Goal: Information Seeking & Learning: Learn about a topic

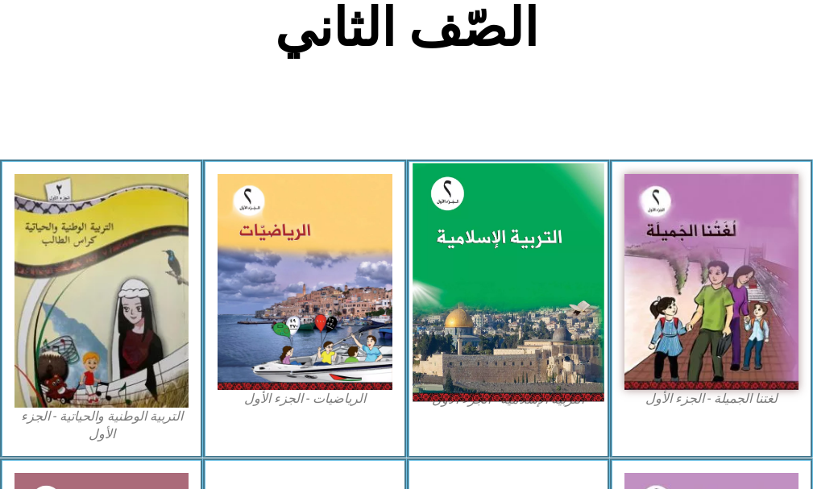
scroll to position [399, 0]
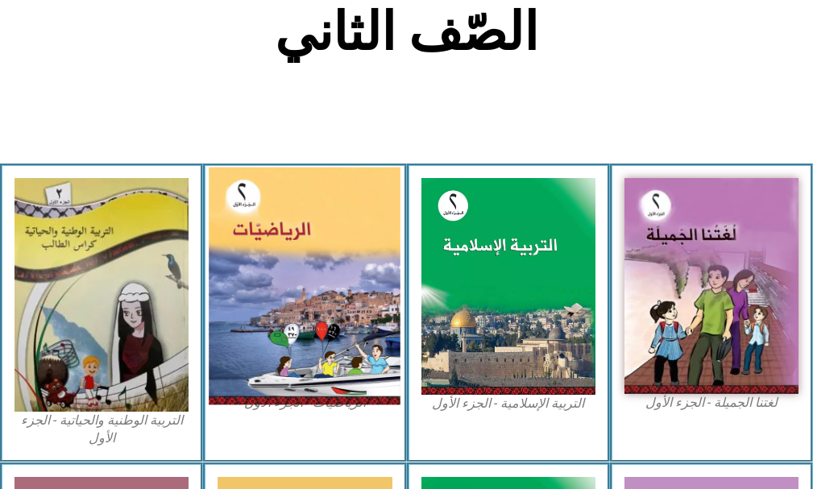
click at [325, 264] on img at bounding box center [305, 287] width 192 height 238
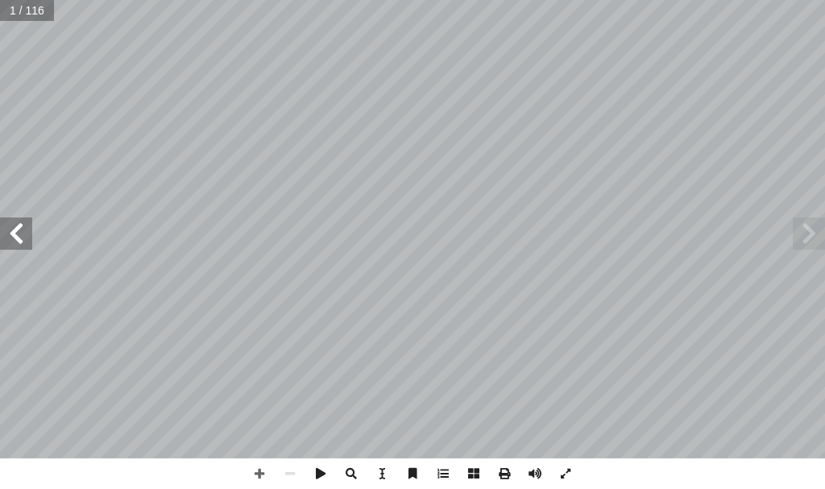
click at [4, 234] on span at bounding box center [16, 234] width 32 height 32
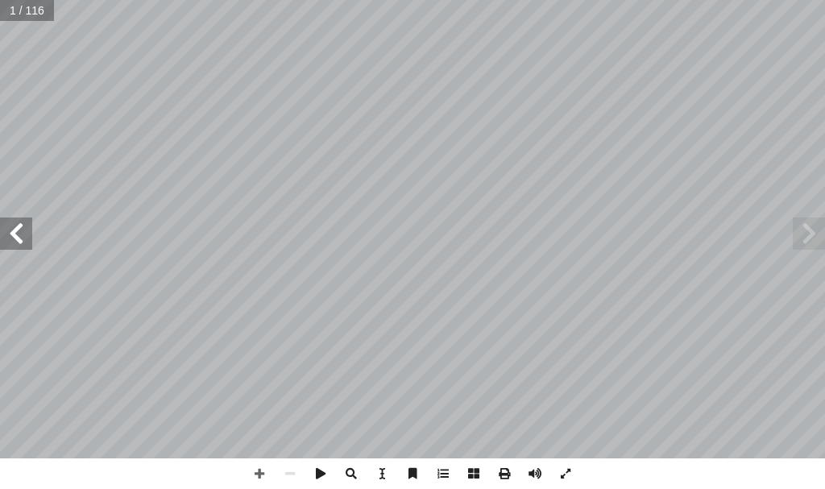
click at [4, 234] on span at bounding box center [16, 234] width 32 height 32
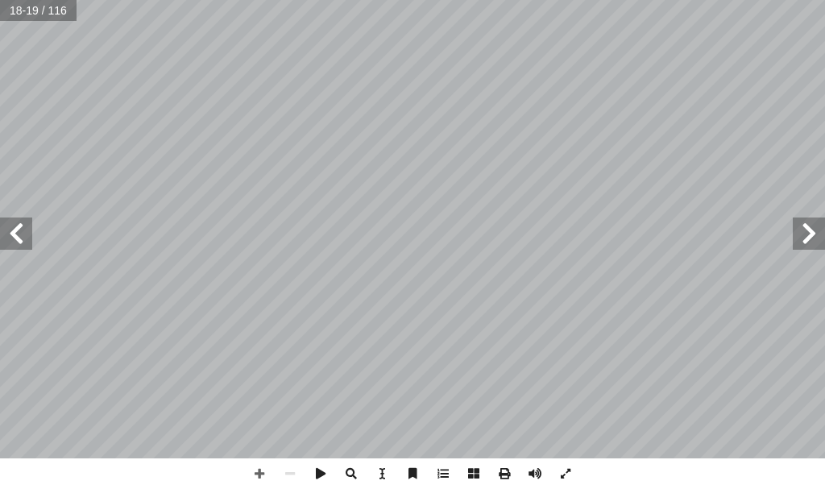
click at [4, 234] on span at bounding box center [16, 234] width 32 height 32
click at [3, 234] on span at bounding box center [16, 234] width 32 height 32
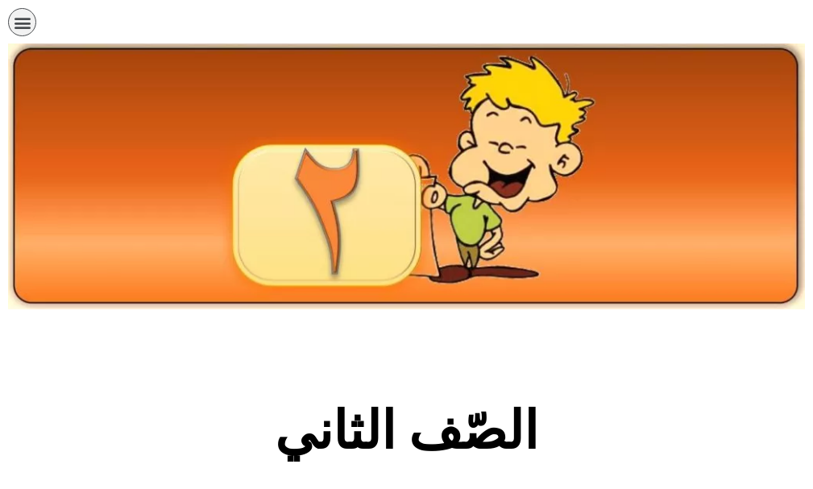
scroll to position [399, 0]
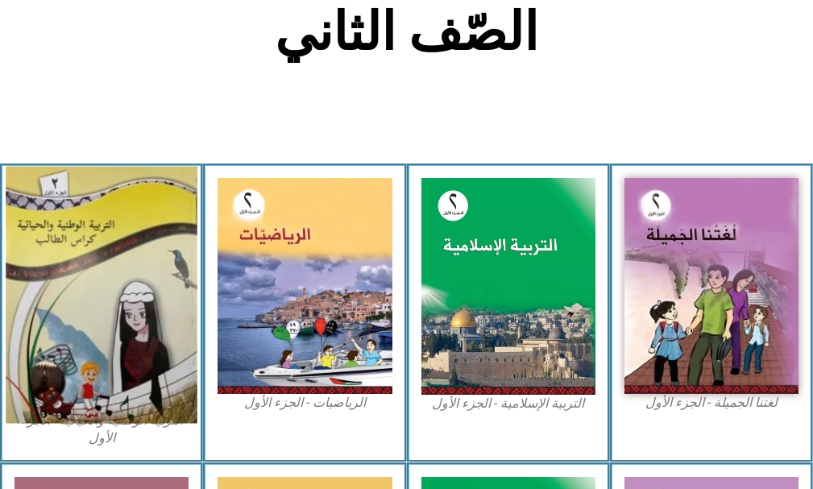
click at [165, 232] on img at bounding box center [102, 295] width 192 height 257
click at [143, 254] on img at bounding box center [102, 295] width 192 height 257
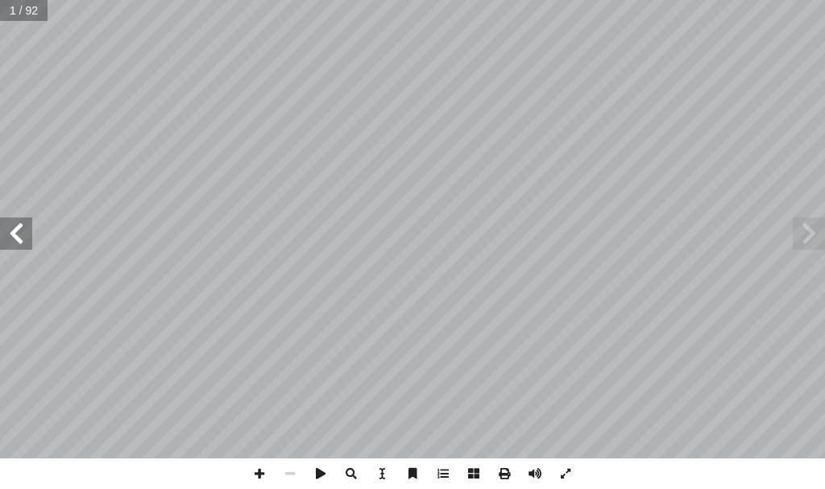
click at [23, 238] on span at bounding box center [16, 234] width 32 height 32
click at [23, 237] on span at bounding box center [16, 234] width 32 height 32
click at [23, 235] on span at bounding box center [16, 234] width 32 height 32
click at [31, 222] on span at bounding box center [16, 234] width 32 height 32
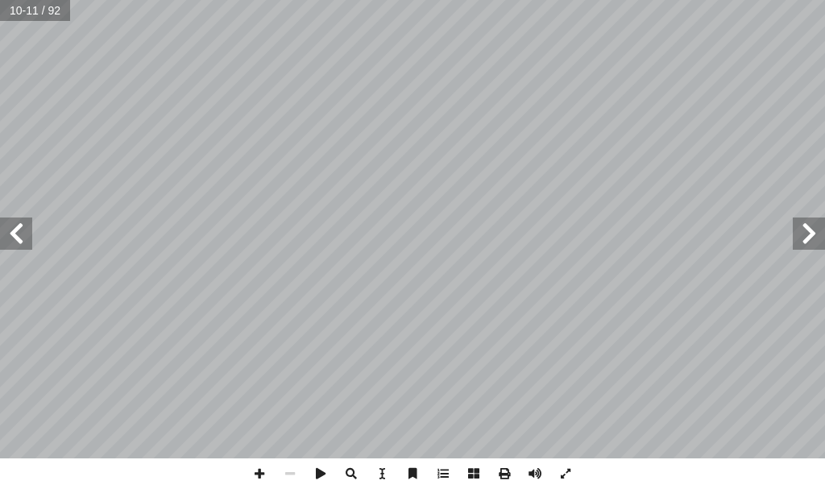
click at [18, 230] on span at bounding box center [16, 234] width 32 height 32
click at [23, 234] on span at bounding box center [16, 234] width 32 height 32
click at [811, 239] on span at bounding box center [809, 234] width 32 height 32
click at [22, 244] on span at bounding box center [16, 234] width 32 height 32
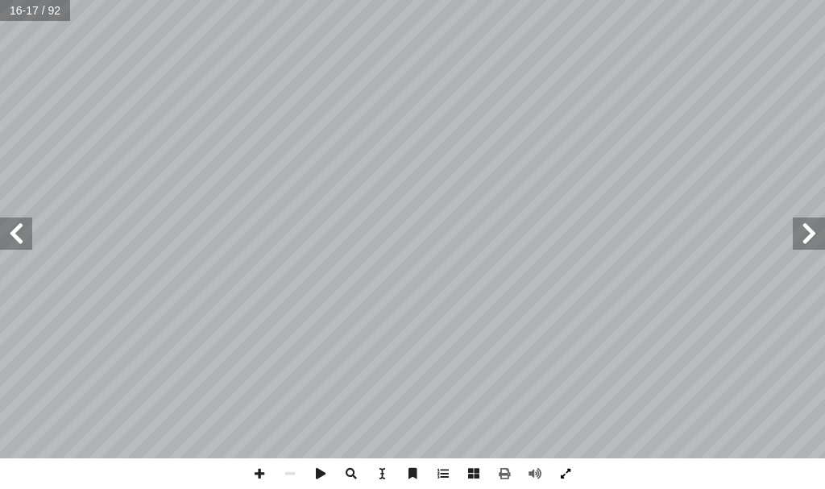
click at [562, 470] on span at bounding box center [565, 473] width 31 height 31
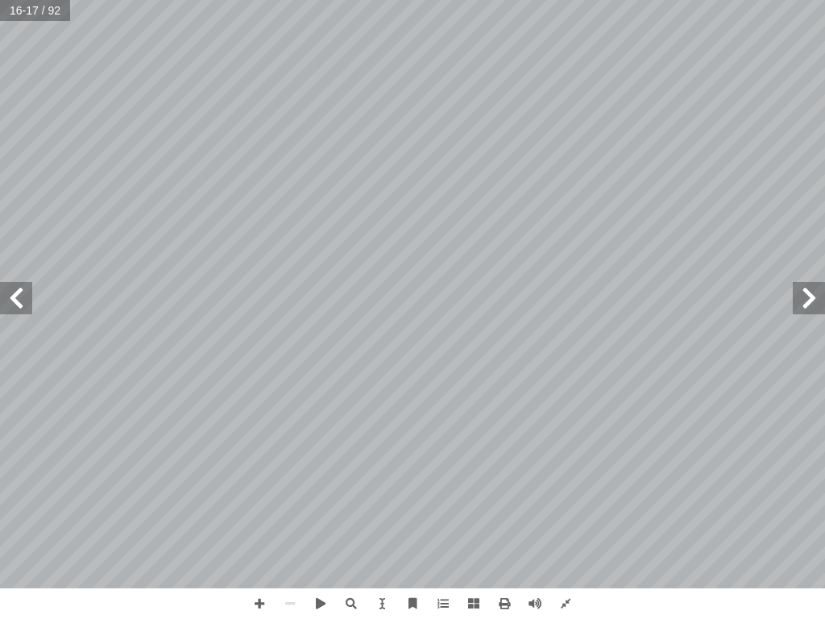
click at [27, 309] on span at bounding box center [16, 298] width 32 height 32
click at [809, 296] on span at bounding box center [809, 298] width 32 height 32
click at [566, 488] on span at bounding box center [565, 603] width 31 height 31
